Goal: Obtain resource: Obtain resource

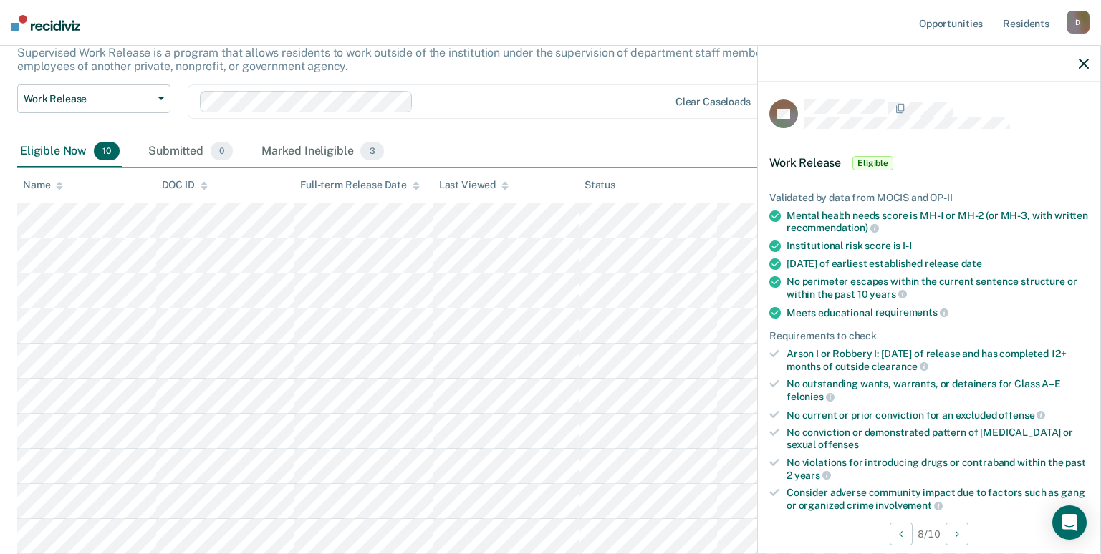
scroll to position [358, 0]
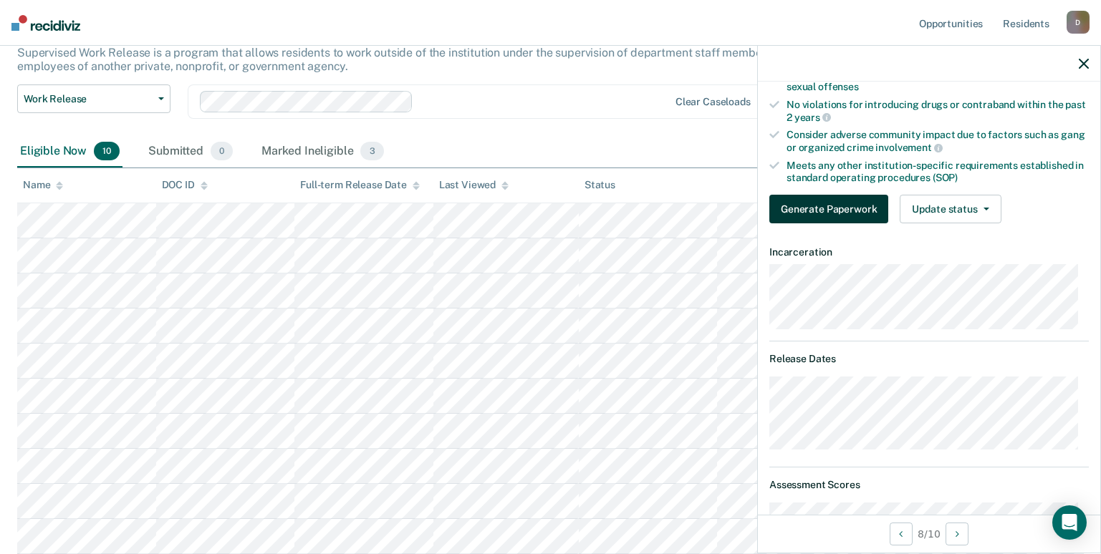
click at [841, 213] on button "Generate Paperwork" at bounding box center [828, 209] width 119 height 29
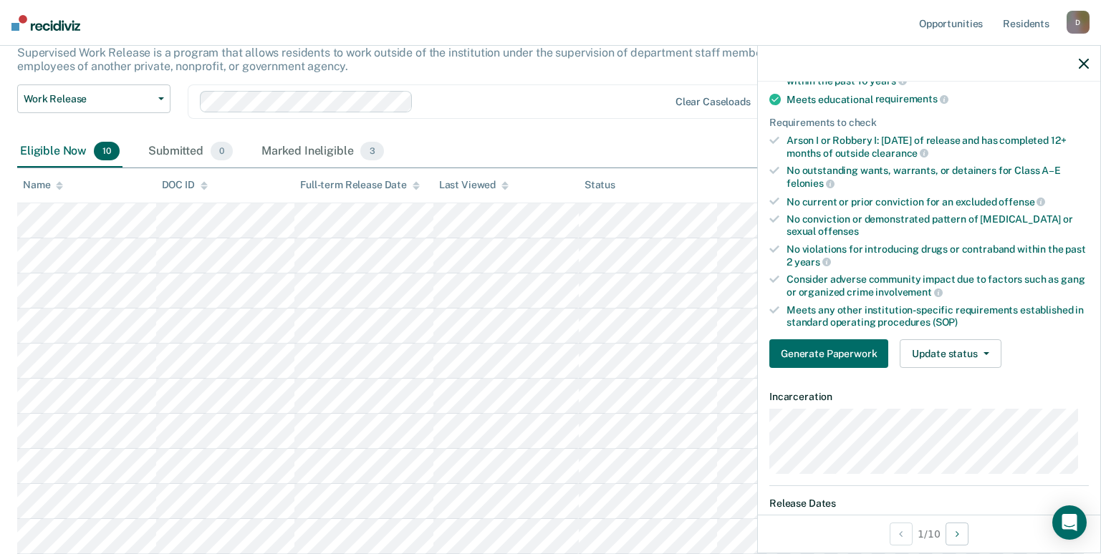
scroll to position [0, 0]
